Goal: Task Accomplishment & Management: Complete application form

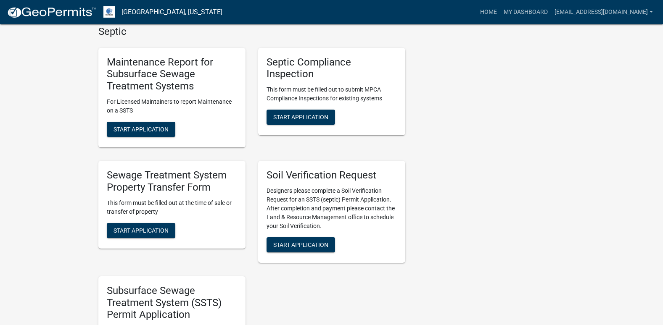
scroll to position [378, 0]
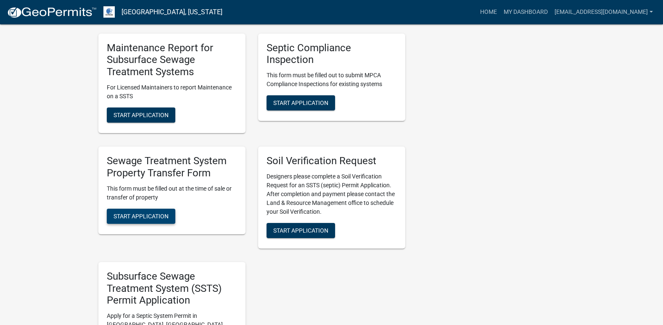
click at [151, 213] on span "Start Application" at bounding box center [140, 216] width 55 height 7
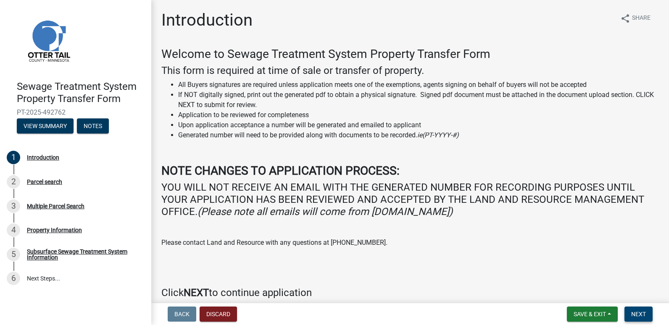
click at [641, 312] on span "Next" at bounding box center [638, 314] width 15 height 7
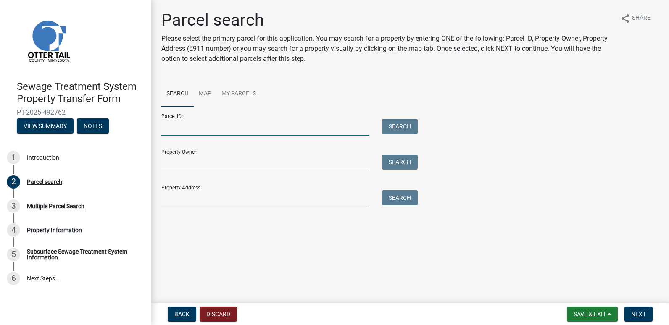
click at [182, 128] on input "Parcel ID:" at bounding box center [265, 127] width 208 height 17
type input "71002990614000"
click at [395, 126] on button "Search" at bounding box center [400, 126] width 36 height 15
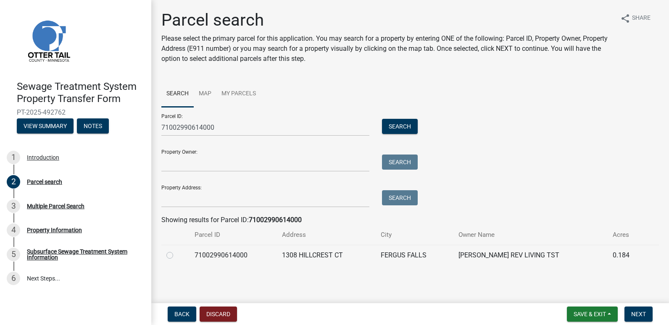
click at [176, 250] on label at bounding box center [176, 250] width 0 height 0
click at [176, 254] on input "radio" at bounding box center [178, 252] width 5 height 5
radio input "true"
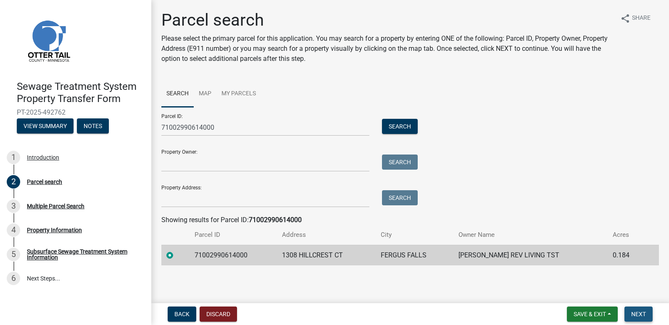
click at [636, 309] on button "Next" at bounding box center [638, 314] width 28 height 15
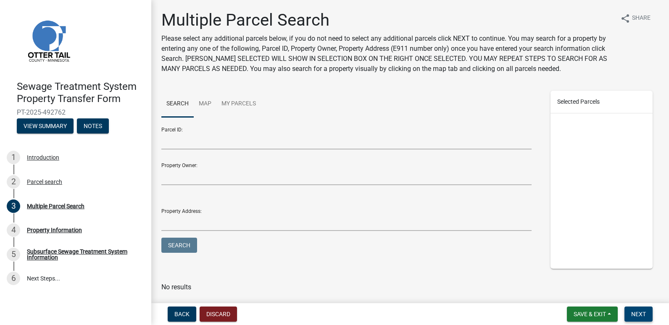
click at [645, 313] on span "Next" at bounding box center [638, 314] width 15 height 7
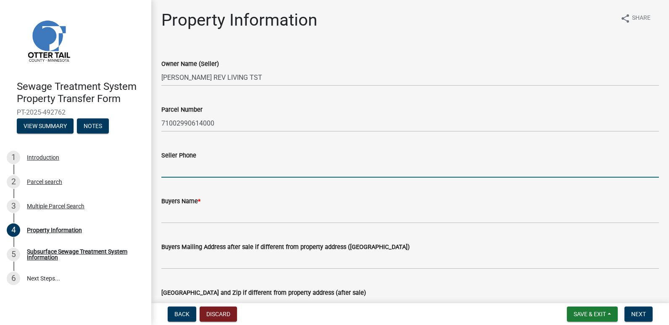
click at [168, 171] on input "Seller Phone" at bounding box center [410, 169] width 498 height 17
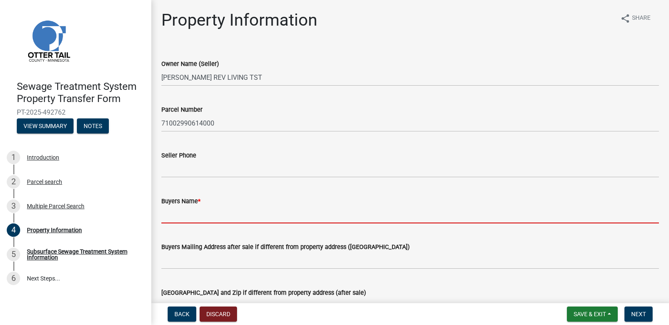
click at [170, 215] on input "Buyers Name *" at bounding box center [410, 214] width 498 height 17
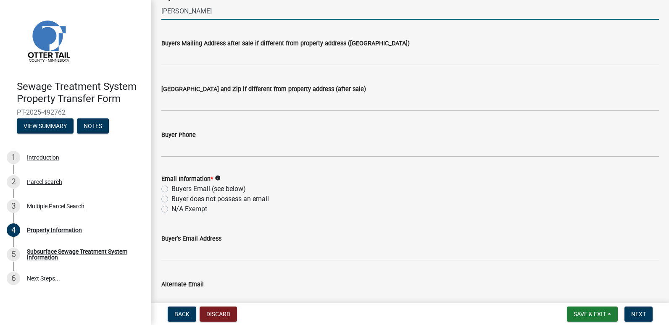
scroll to position [210, 0]
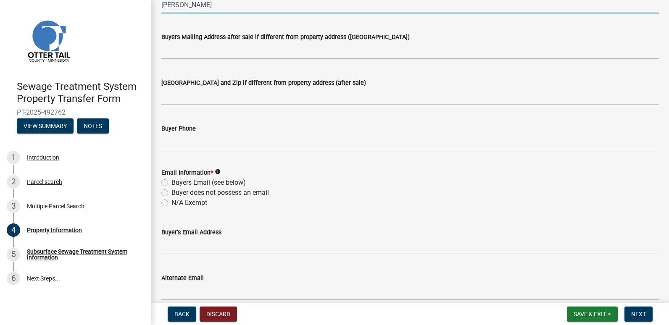
type input "[PERSON_NAME]"
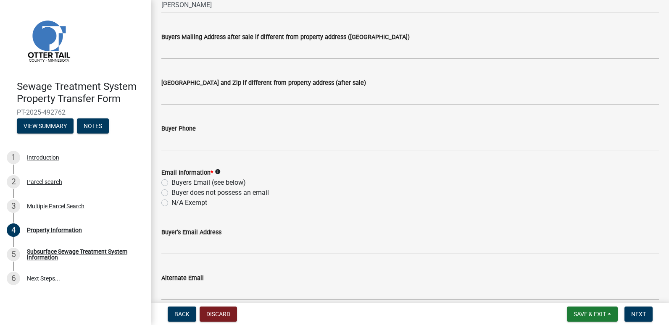
click at [171, 203] on label "N/A Exempt" at bounding box center [189, 203] width 36 height 10
click at [171, 203] on input "N/A Exempt" at bounding box center [173, 200] width 5 height 5
radio input "true"
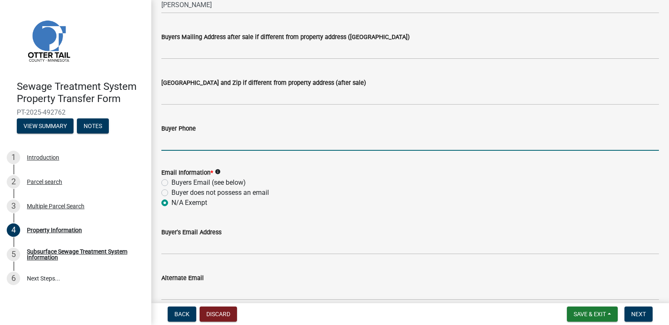
click at [166, 146] on input "Buyer Phone" at bounding box center [410, 142] width 498 height 17
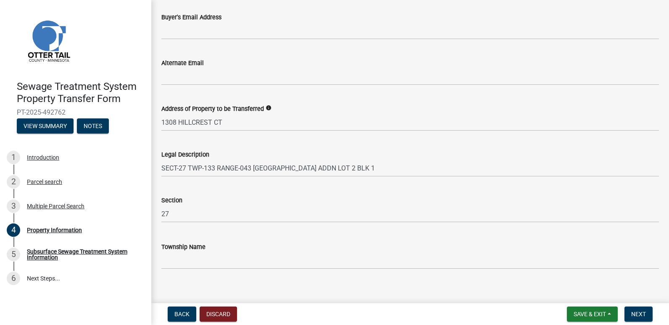
scroll to position [434, 0]
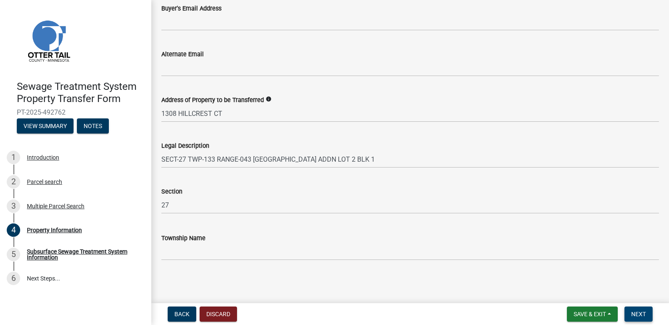
type input "[PHONE_NUMBER]"
click at [638, 310] on button "Next" at bounding box center [638, 314] width 28 height 15
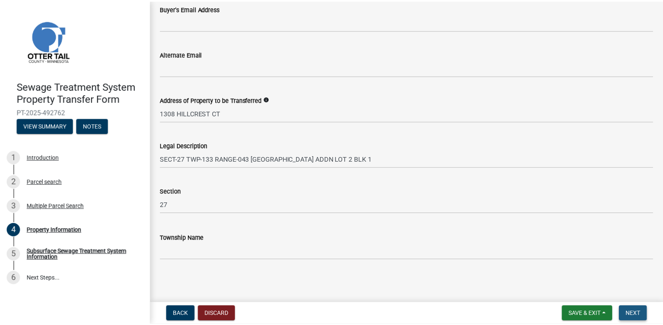
scroll to position [0, 0]
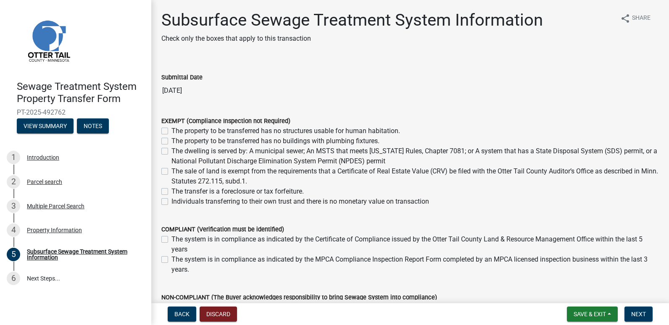
click at [171, 170] on label "The sale of land is exempt from the requirements that a Certificate of Real Est…" at bounding box center [414, 176] width 487 height 20
click at [171, 170] on input "The sale of land is exempt from the requirements that a Certificate of Real Est…" at bounding box center [173, 168] width 5 height 5
checkbox input "true"
checkbox input "false"
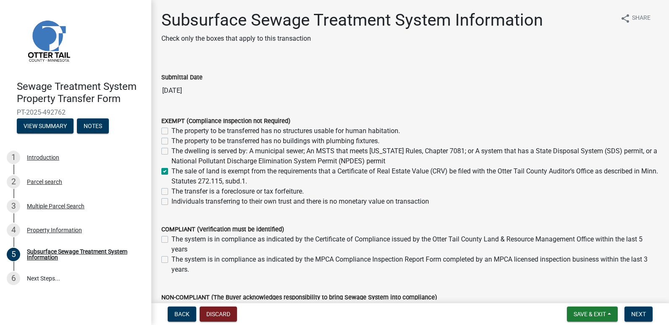
checkbox input "false"
checkbox input "true"
checkbox input "false"
click at [639, 313] on span "Next" at bounding box center [638, 314] width 15 height 7
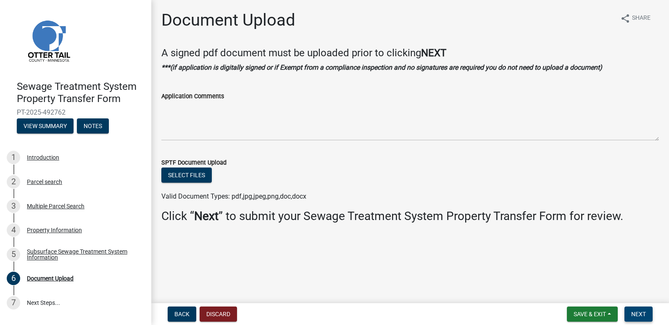
click at [639, 313] on span "Next" at bounding box center [638, 314] width 15 height 7
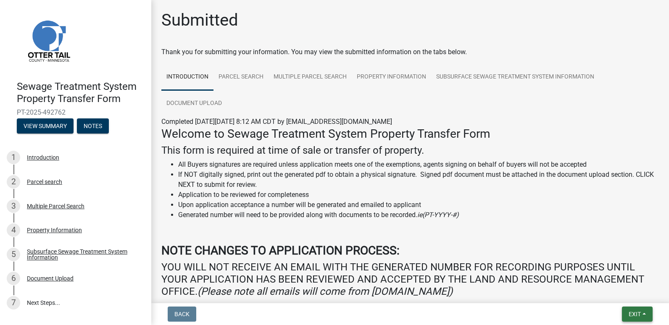
drag, startPoint x: 631, startPoint y: 311, endPoint x: 553, endPoint y: 307, distance: 78.7
click at [631, 312] on span "Exit" at bounding box center [635, 314] width 12 height 7
click at [623, 292] on button "Save & Exit" at bounding box center [618, 292] width 67 height 20
